Goal: Task Accomplishment & Management: Manage account settings

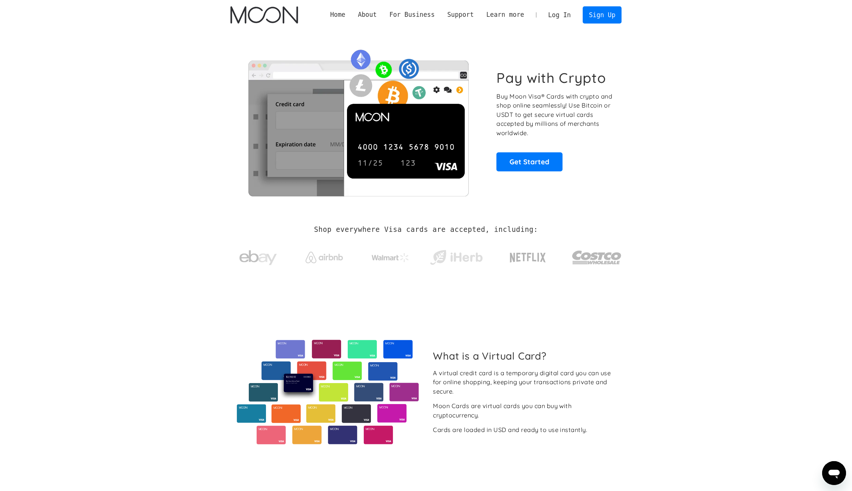
click at [554, 14] on link "Log In" at bounding box center [559, 15] width 35 height 16
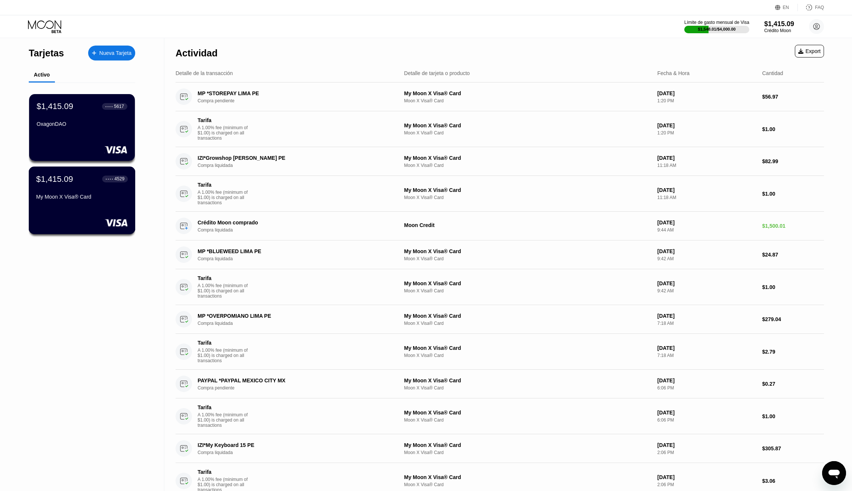
click at [83, 192] on div "$1,415.09 ● ● ● ● 4529 My Moon X Visa® Card" at bounding box center [82, 188] width 92 height 29
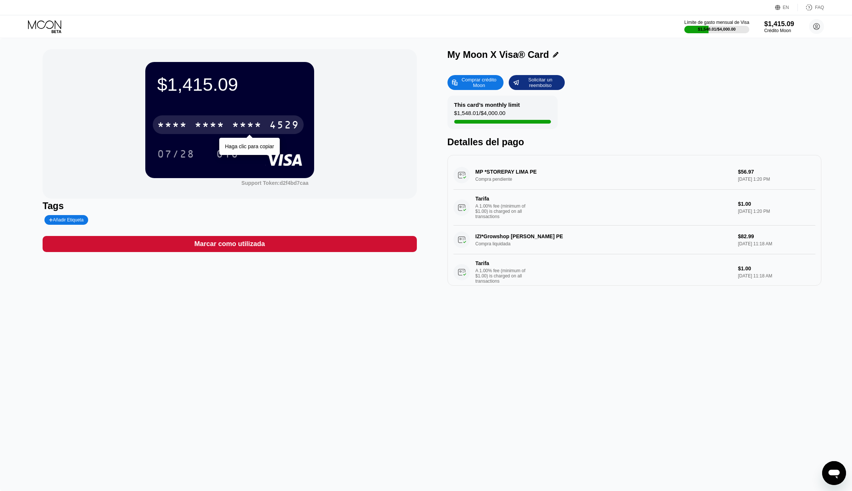
click at [198, 125] on div "* * * *" at bounding box center [210, 126] width 30 height 12
